Goal: Transaction & Acquisition: Purchase product/service

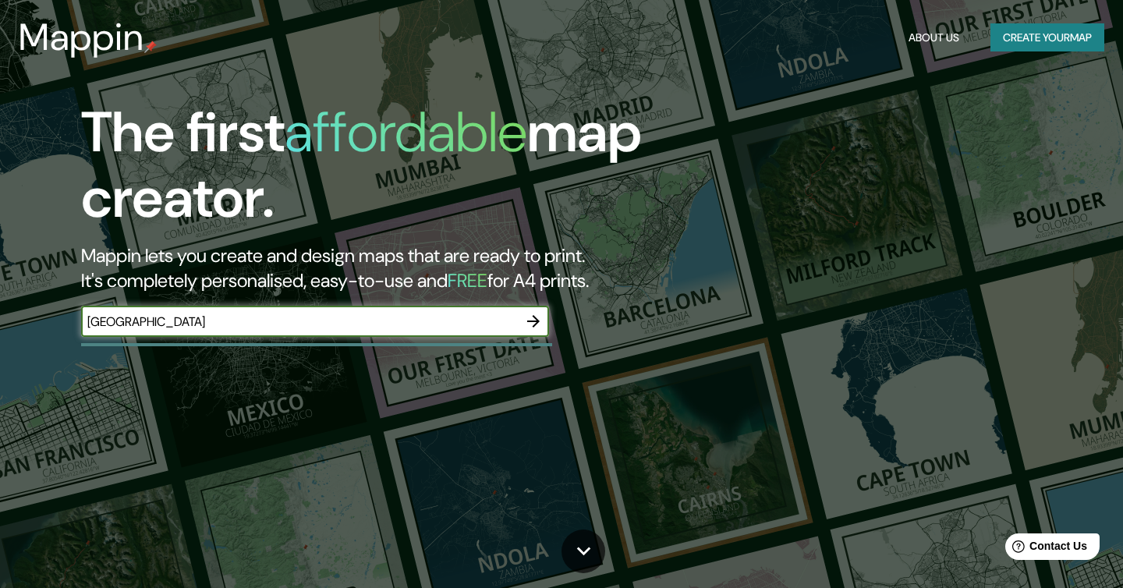
type input "[GEOGRAPHIC_DATA]"
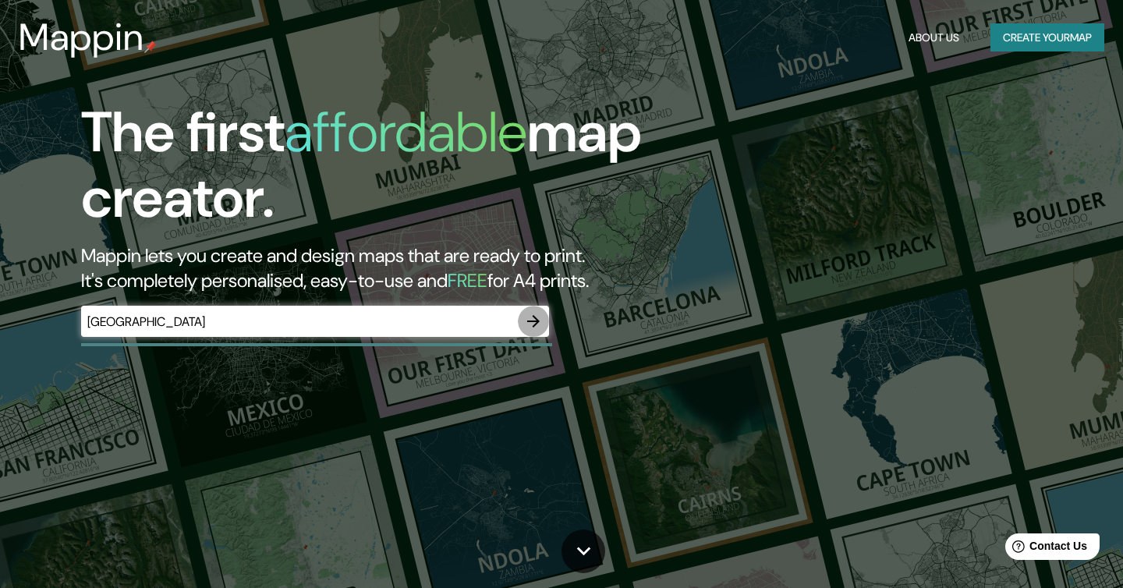
click at [533, 321] on icon "button" at bounding box center [533, 321] width 12 height 12
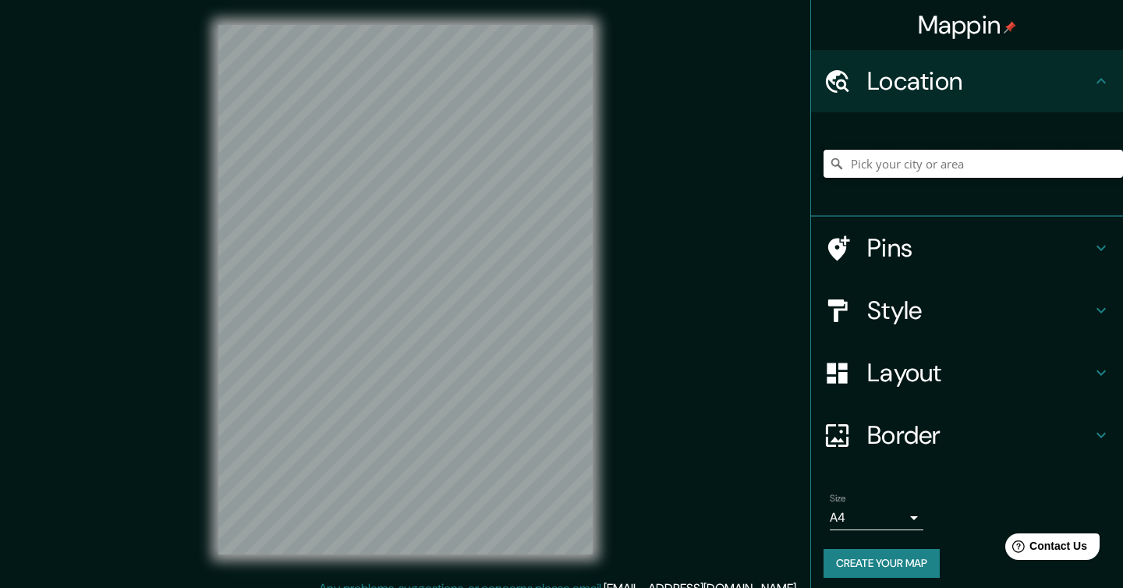
click at [974, 170] on input "Pick your city or area" at bounding box center [974, 164] width 300 height 28
click at [938, 164] on input "Pick your city or area" at bounding box center [974, 164] width 300 height 28
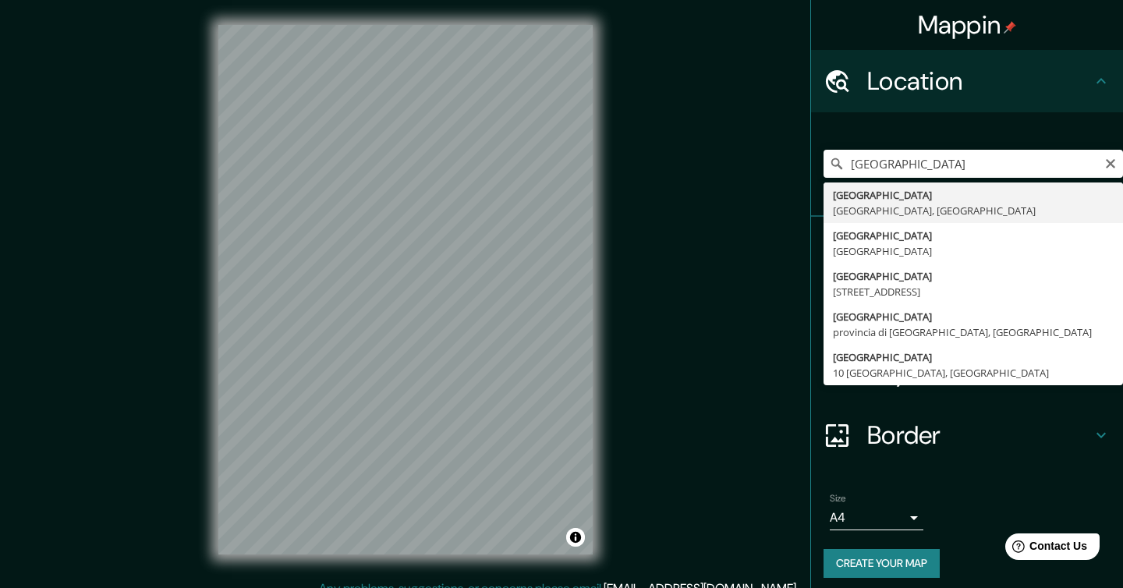
type input "[GEOGRAPHIC_DATA], [GEOGRAPHIC_DATA], [GEOGRAPHIC_DATA]"
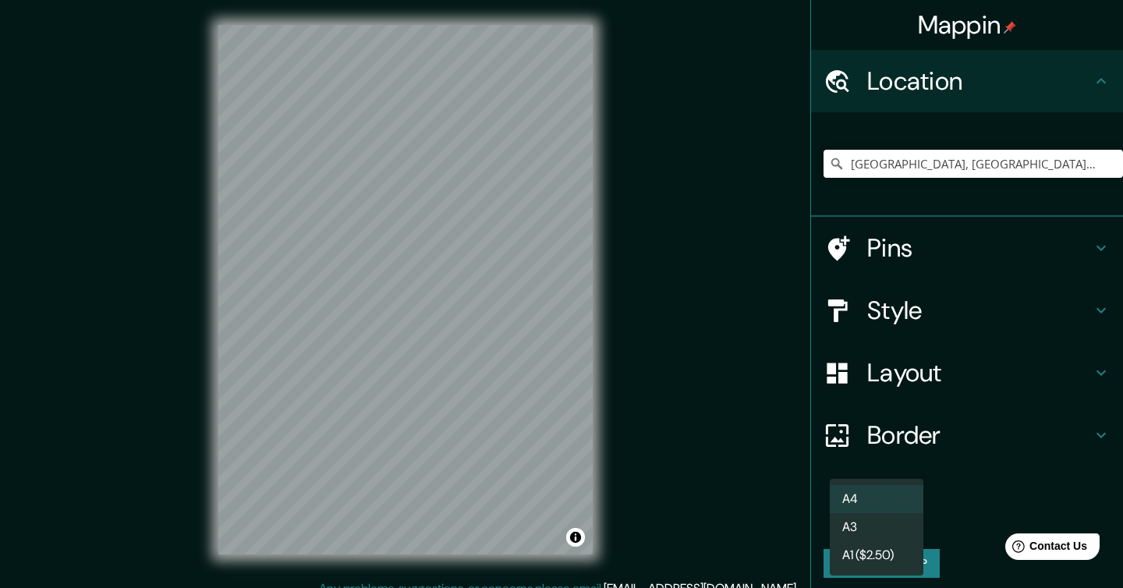
click at [909, 516] on body "Mappin Location [GEOGRAPHIC_DATA], [GEOGRAPHIC_DATA], [GEOGRAPHIC_DATA] Pins St…" at bounding box center [561, 294] width 1123 height 588
click at [893, 534] on li "A3" at bounding box center [877, 527] width 94 height 28
type input "a4"
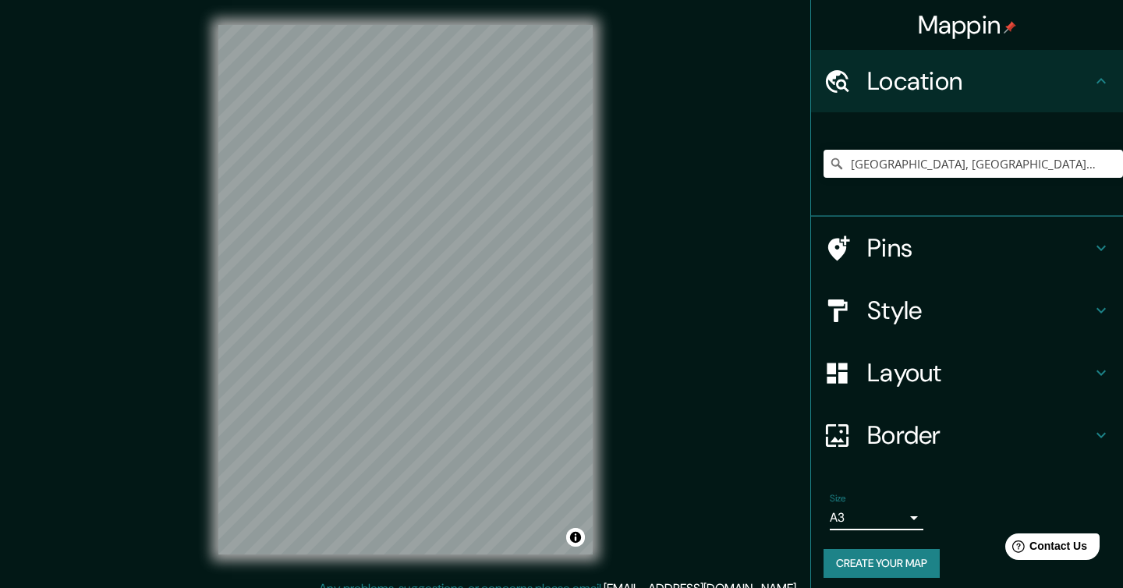
click at [960, 364] on h4 "Layout" at bounding box center [979, 372] width 225 height 31
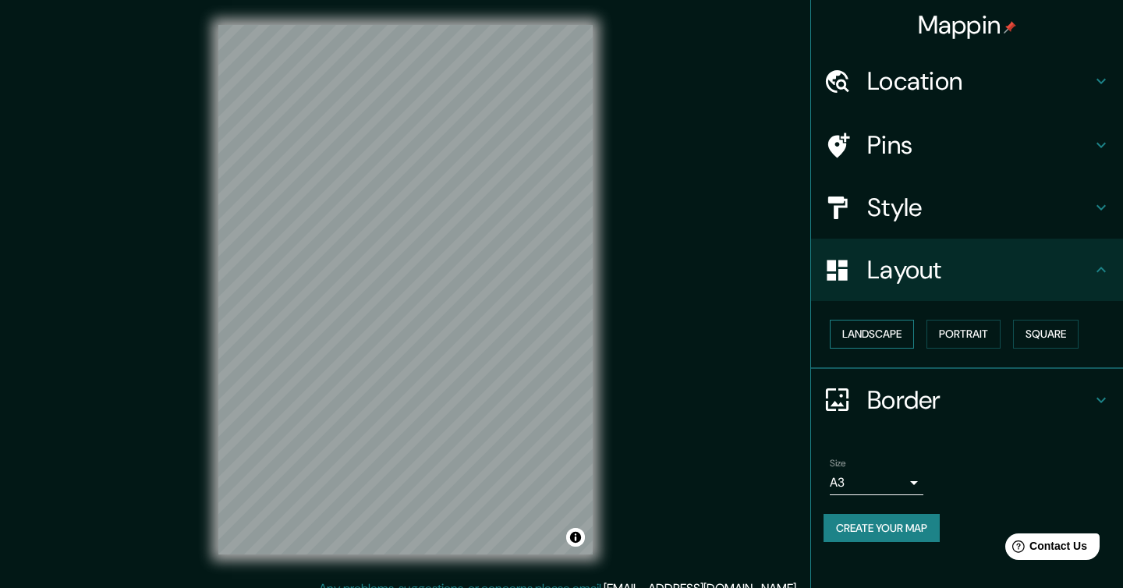
click at [868, 337] on button "Landscape" at bounding box center [872, 334] width 84 height 29
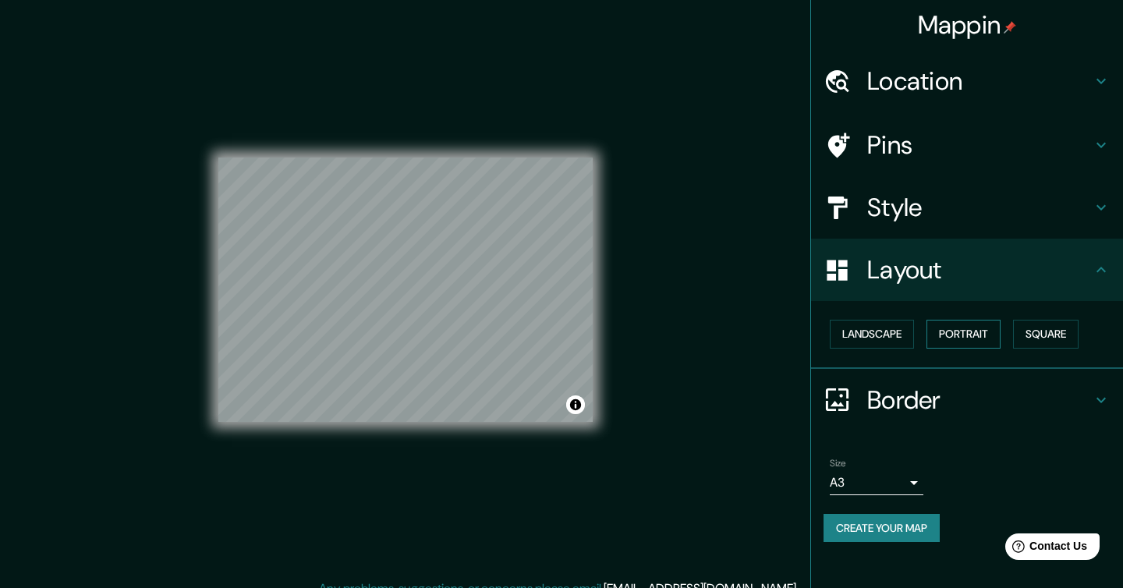
click at [998, 322] on button "Portrait" at bounding box center [964, 334] width 74 height 29
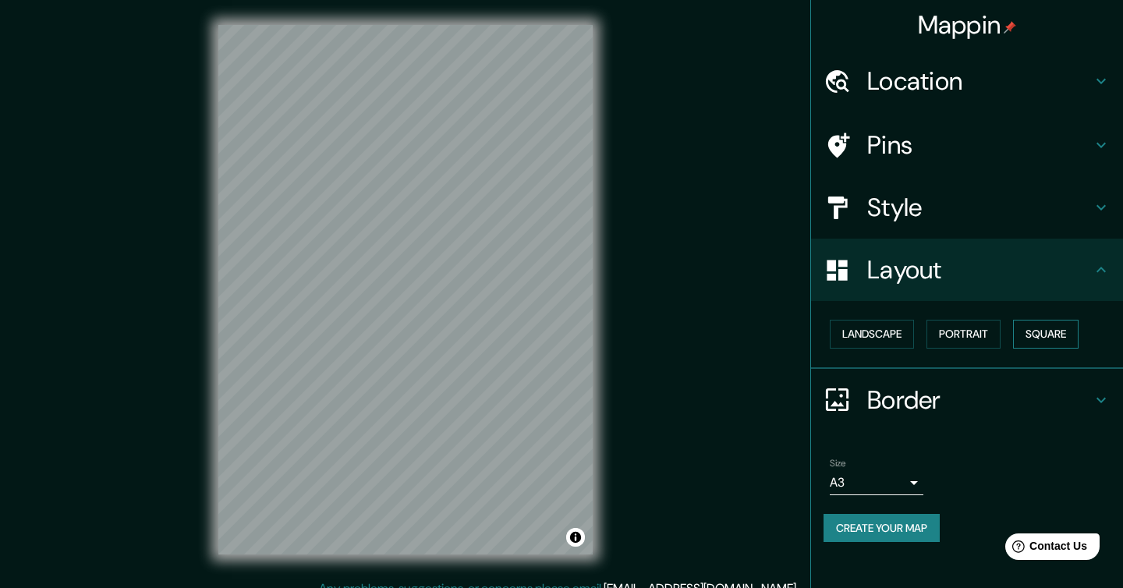
click at [1069, 331] on button "Square" at bounding box center [1046, 334] width 66 height 29
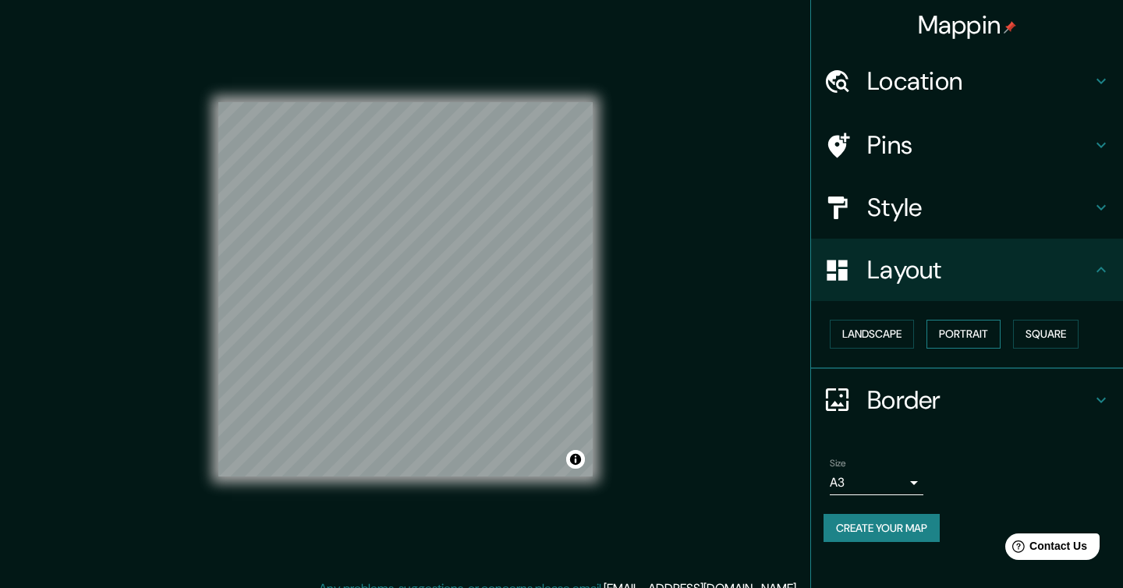
click at [984, 341] on button "Portrait" at bounding box center [964, 334] width 74 height 29
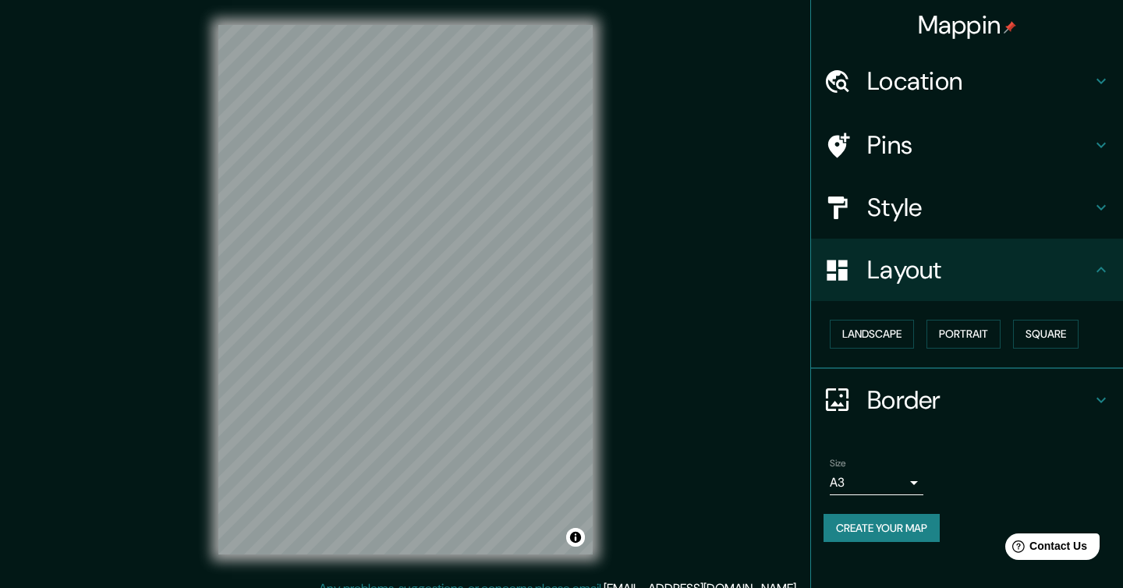
click at [936, 175] on div "Pins" at bounding box center [967, 145] width 312 height 62
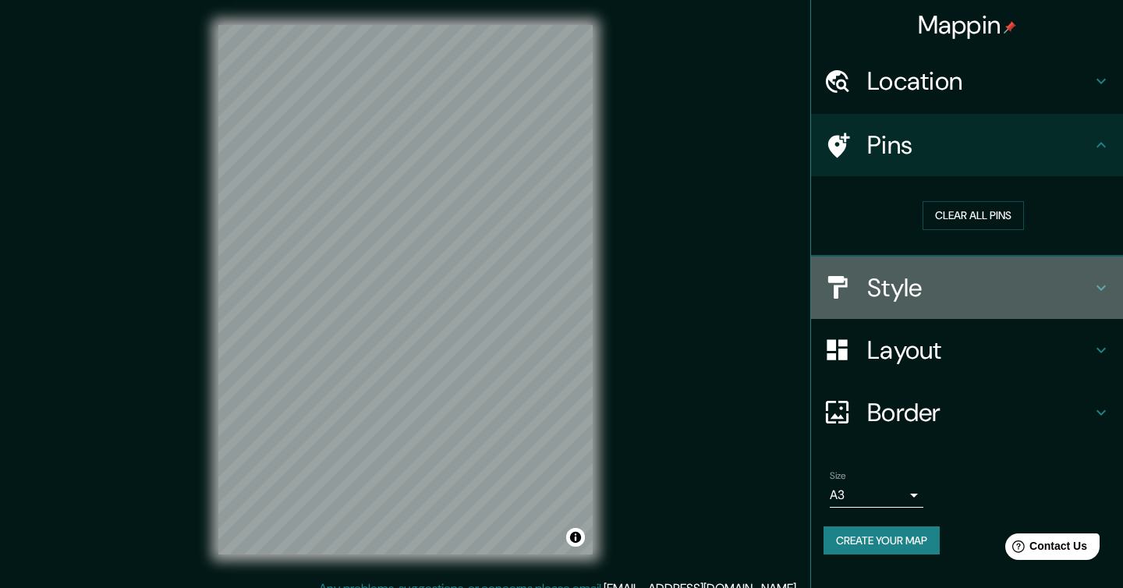
click at [916, 286] on h4 "Style" at bounding box center [979, 287] width 225 height 31
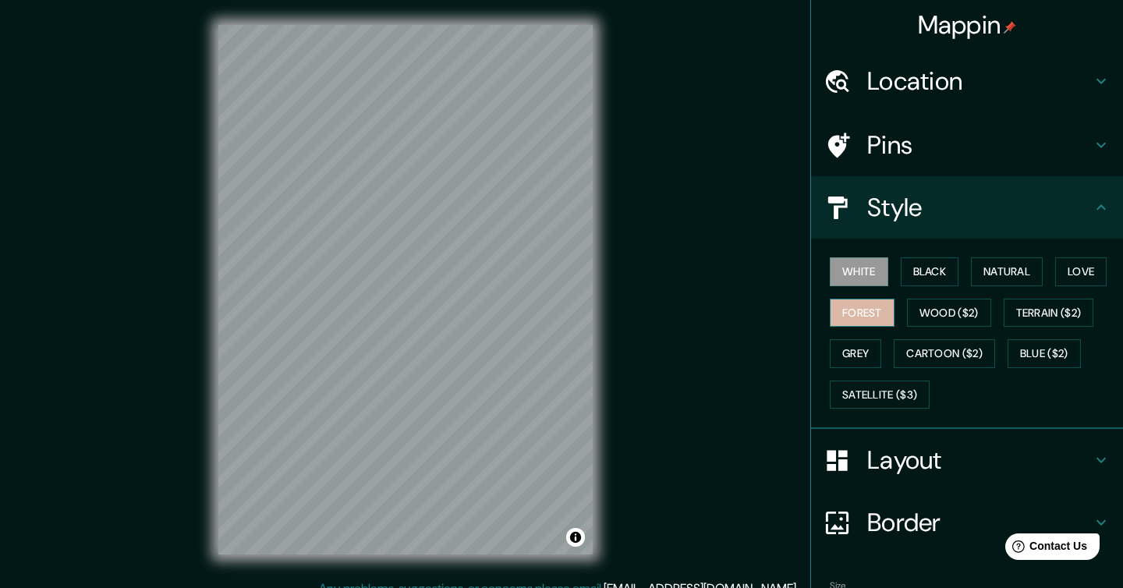
click at [879, 313] on button "Forest" at bounding box center [862, 313] width 65 height 29
click at [848, 339] on button "Grey" at bounding box center [855, 353] width 51 height 29
click at [849, 272] on button "White" at bounding box center [859, 271] width 58 height 29
click at [937, 70] on h4 "Location" at bounding box center [979, 81] width 225 height 31
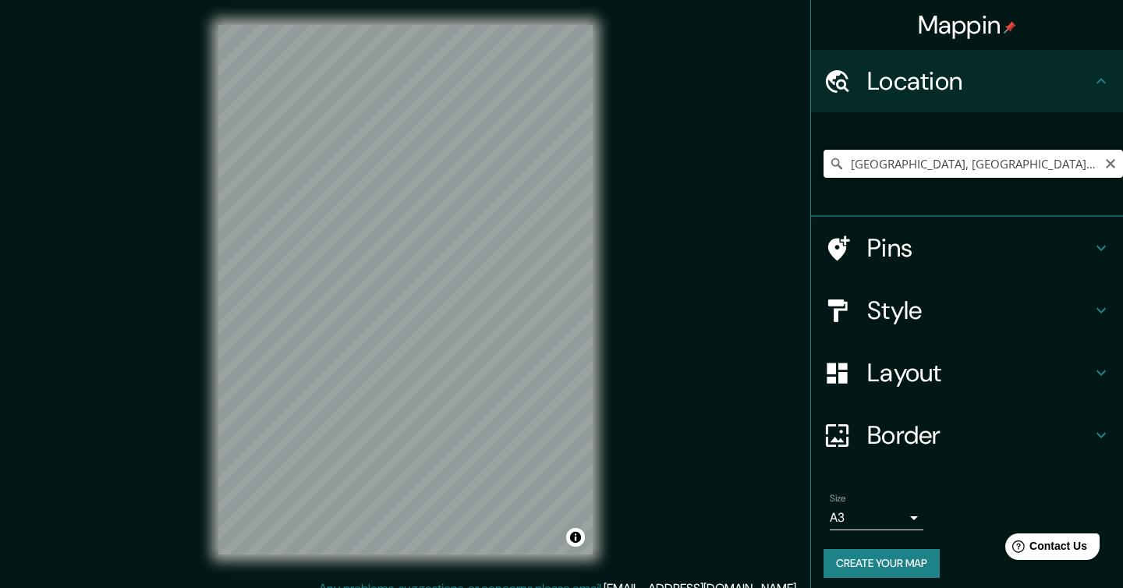
click at [850, 162] on input "[GEOGRAPHIC_DATA], [GEOGRAPHIC_DATA], [GEOGRAPHIC_DATA]" at bounding box center [974, 164] width 300 height 28
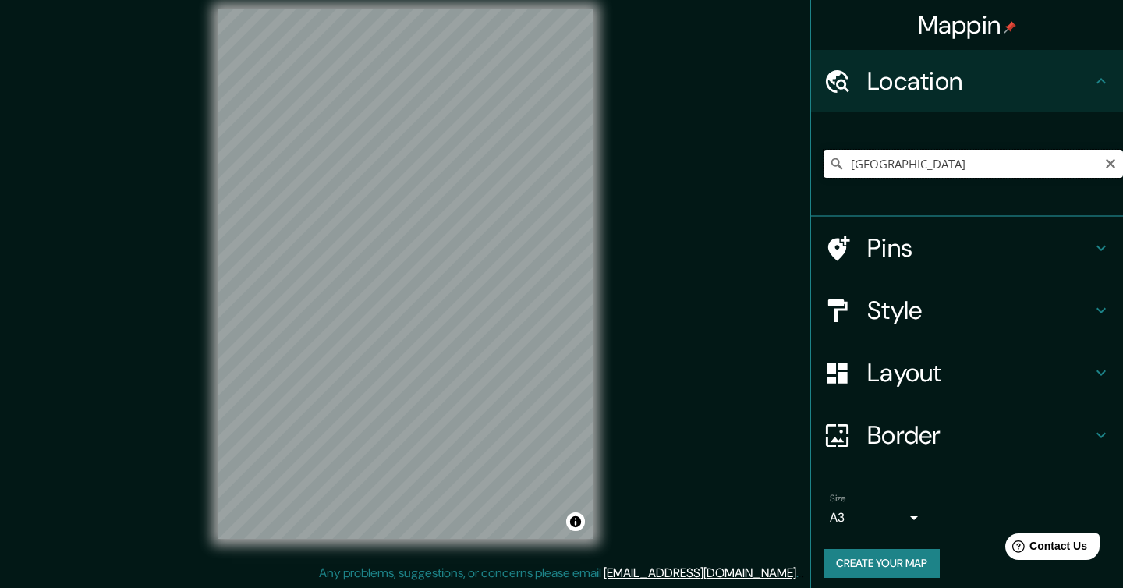
click at [962, 170] on input "[GEOGRAPHIC_DATA]" at bounding box center [974, 164] width 300 height 28
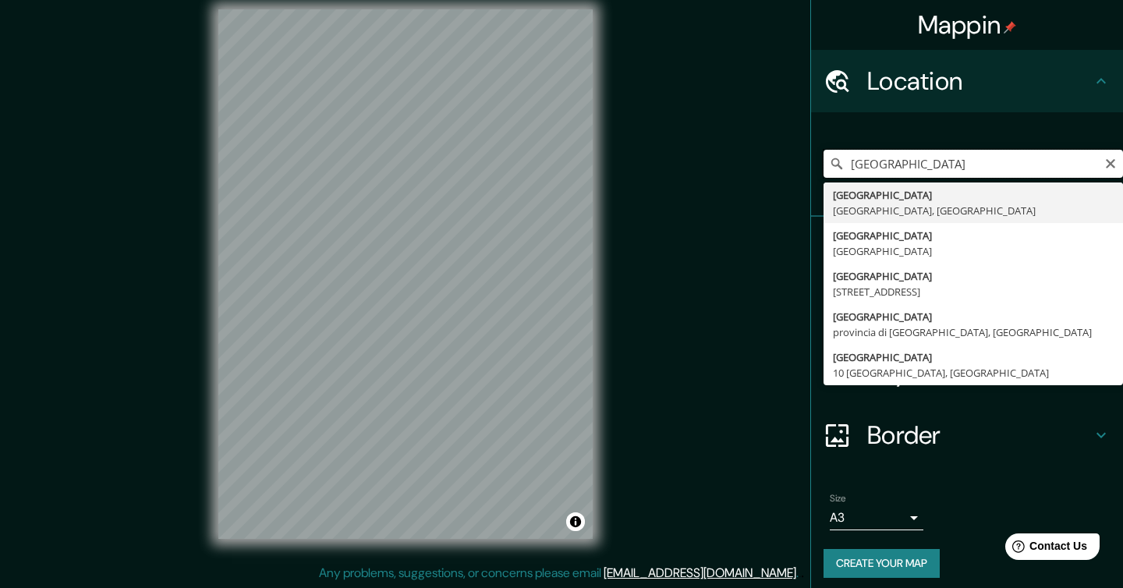
click at [961, 170] on input "[GEOGRAPHIC_DATA]" at bounding box center [974, 164] width 300 height 28
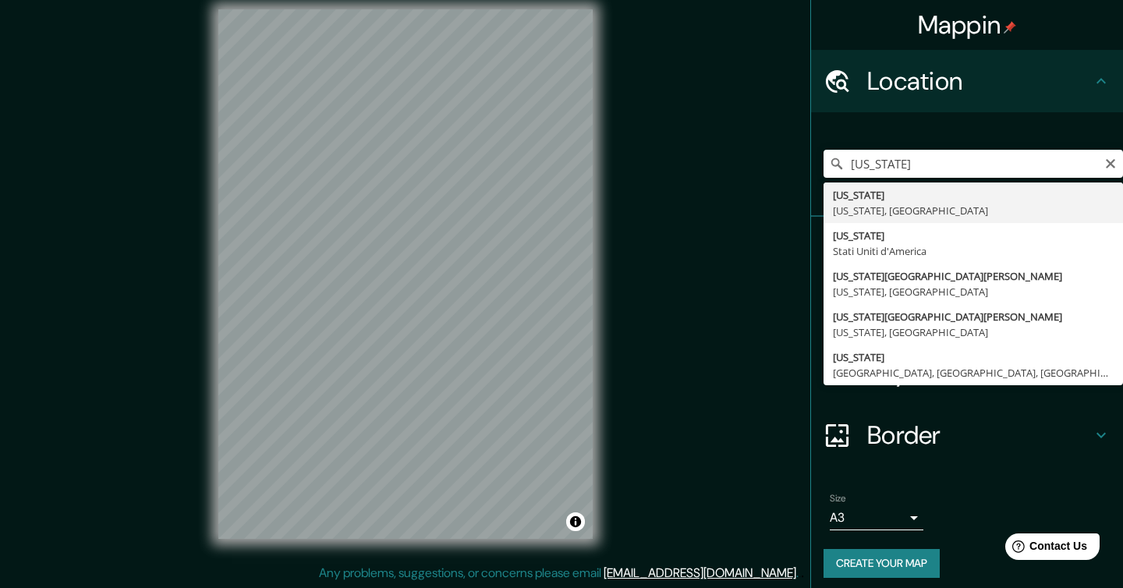
type input "[US_STATE], [US_STATE], [GEOGRAPHIC_DATA] d'America"
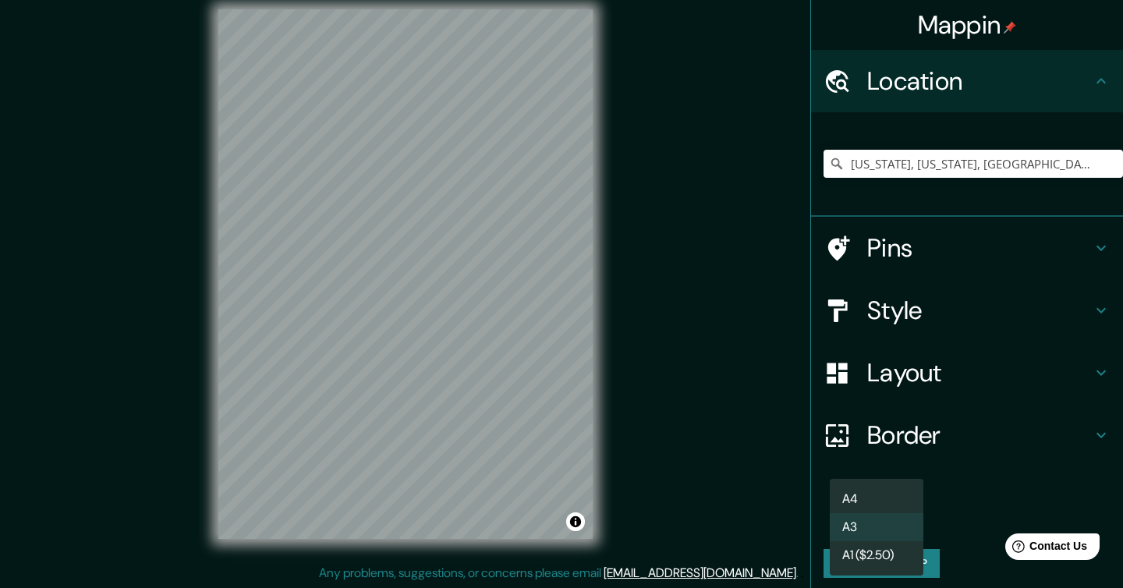
click at [891, 521] on body "Mappin Location [US_STATE], [US_STATE], [GEOGRAPHIC_DATA] Pins Style Layout Bor…" at bounding box center [561, 278] width 1123 height 588
click at [388, 190] on div at bounding box center [561, 294] width 1123 height 588
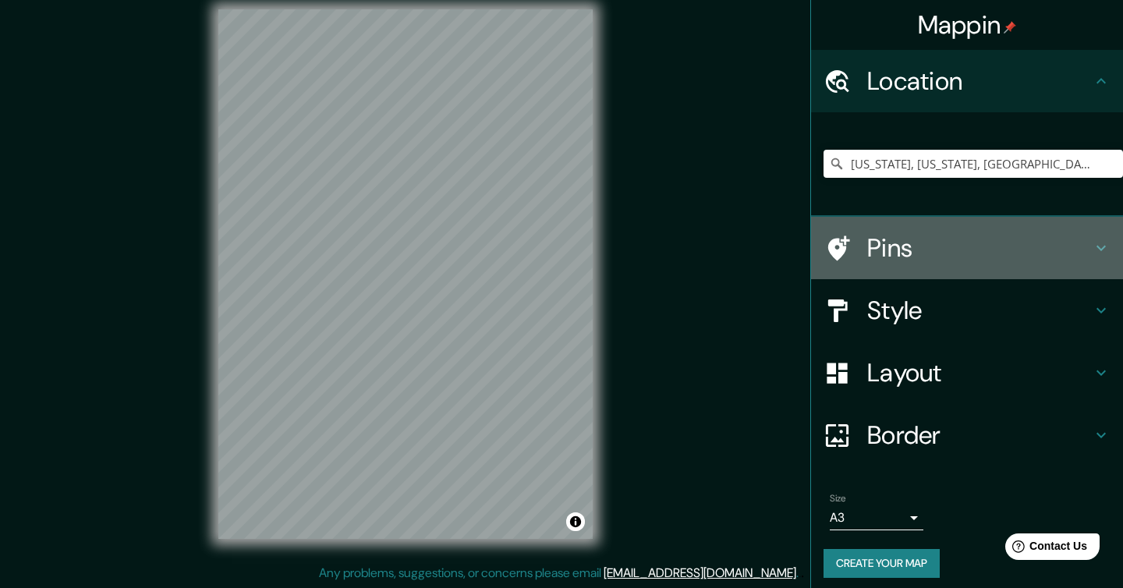
click at [1010, 253] on h4 "Pins" at bounding box center [979, 247] width 225 height 31
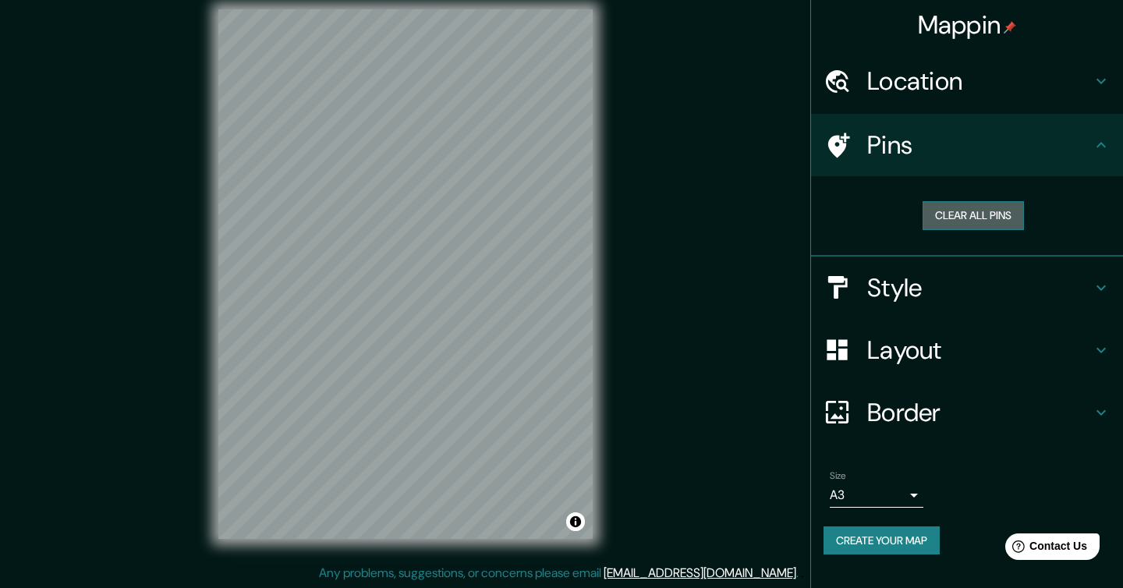
click at [966, 211] on button "Clear all pins" at bounding box center [973, 215] width 101 height 29
